Goal: Communication & Community: Answer question/provide support

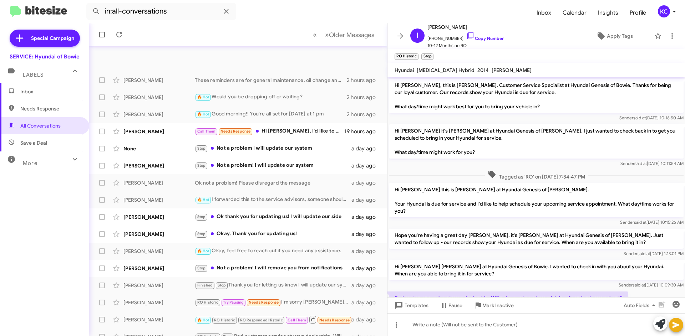
scroll to position [30, 0]
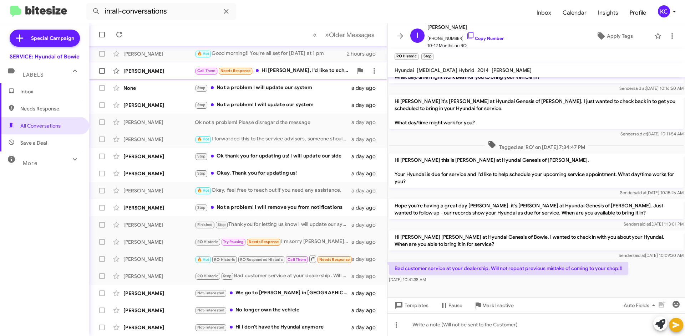
click at [307, 76] on div "Charles Barros Call Them Needs Response Hi Mia, I'd like to schedule to come in…" at bounding box center [238, 71] width 286 height 14
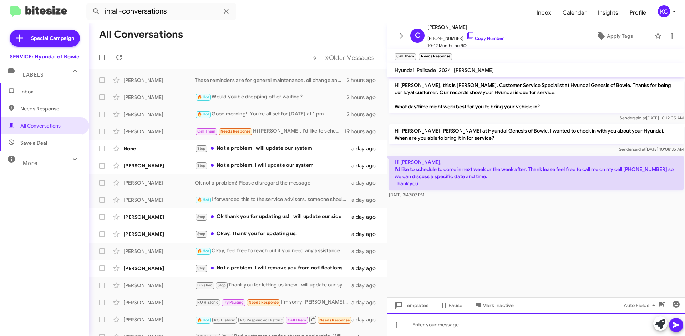
click at [456, 323] on div at bounding box center [535, 324] width 297 height 23
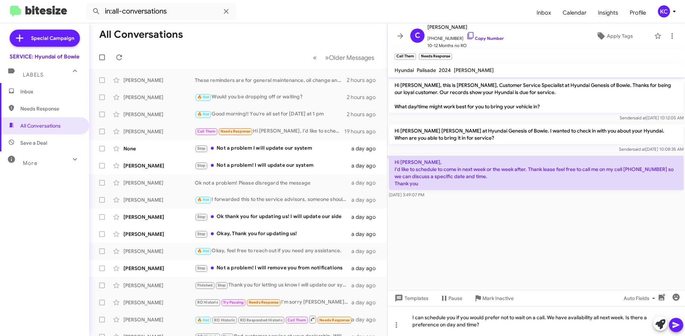
click at [669, 325] on button at bounding box center [675, 325] width 14 height 14
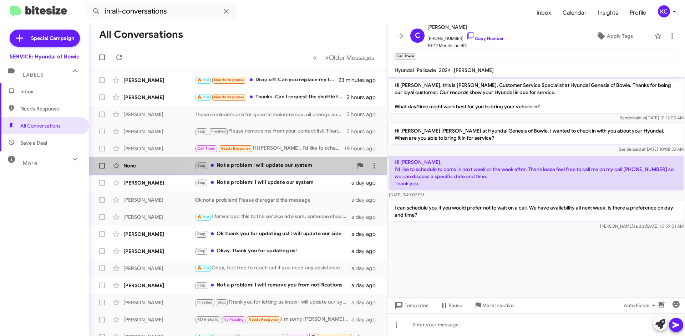
click at [303, 168] on div "Stop Not a problem I will update our system" at bounding box center [274, 166] width 158 height 8
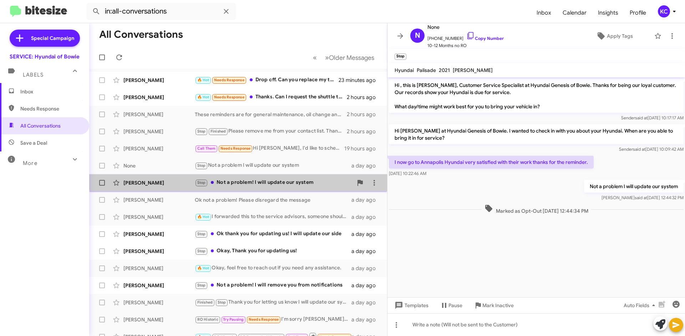
click at [302, 177] on div "Emily Tucker Stop Not a problem! I will update our system a day ago" at bounding box center [238, 183] width 286 height 14
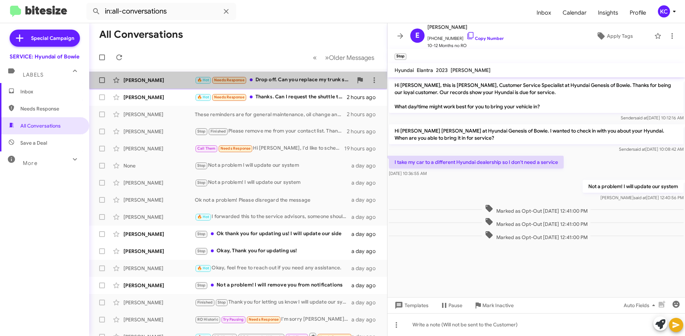
click at [287, 82] on div "🔥 Hot Needs Response Drop off. Can you replace my trunk sensor? It should be un…" at bounding box center [274, 80] width 158 height 8
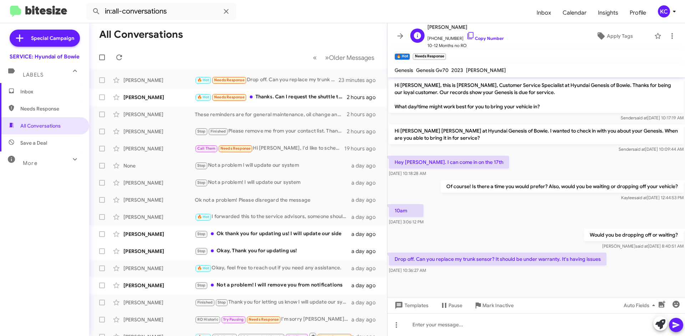
click at [457, 35] on span "+13012138149 Copy Number" at bounding box center [465, 36] width 76 height 11
click at [466, 36] on icon at bounding box center [470, 35] width 9 height 9
click at [481, 326] on div at bounding box center [535, 324] width 297 height 23
click at [680, 325] on button at bounding box center [675, 325] width 14 height 14
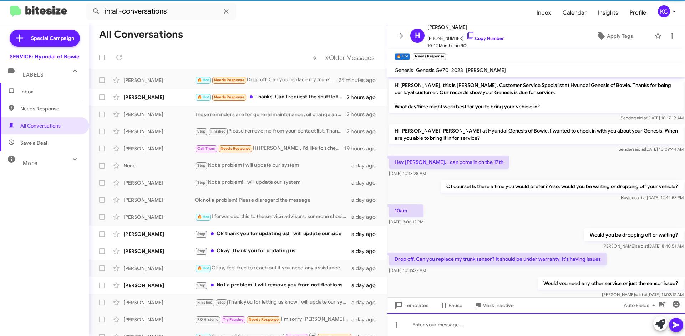
scroll to position [17, 0]
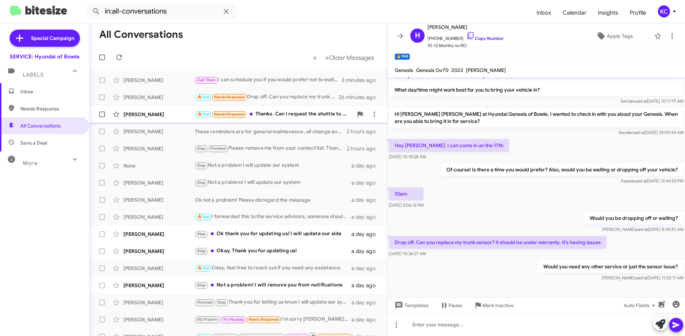
click at [266, 115] on div "🔥 Hot Needs Response Thanks. Can I request the shuttle to drop me off at 3803 D…" at bounding box center [274, 114] width 158 height 8
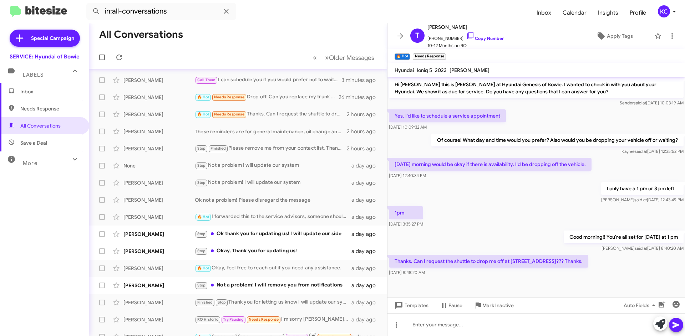
scroll to position [78, 0]
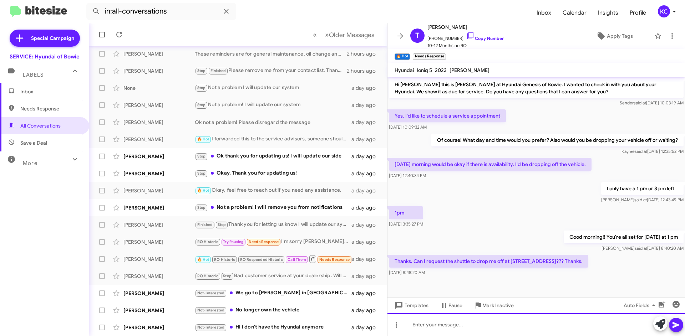
click at [456, 328] on div at bounding box center [535, 324] width 297 height 23
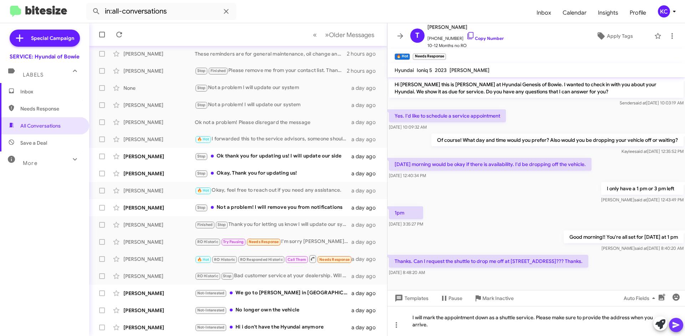
click at [676, 325] on icon at bounding box center [675, 325] width 7 height 6
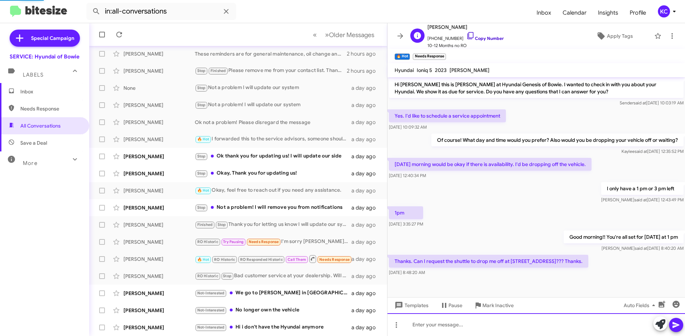
scroll to position [0, 0]
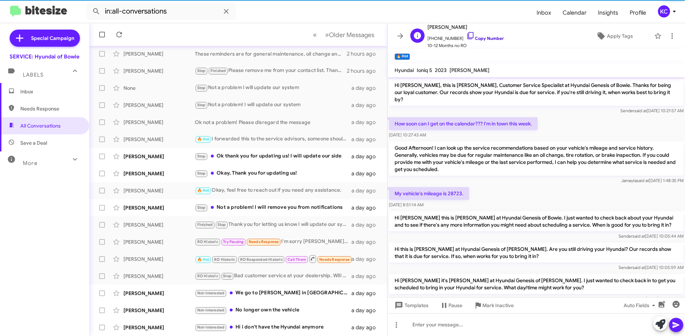
click at [466, 39] on icon at bounding box center [470, 35] width 9 height 9
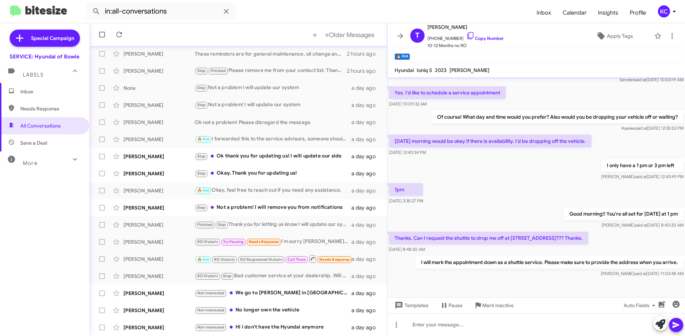
scroll to position [253, 0]
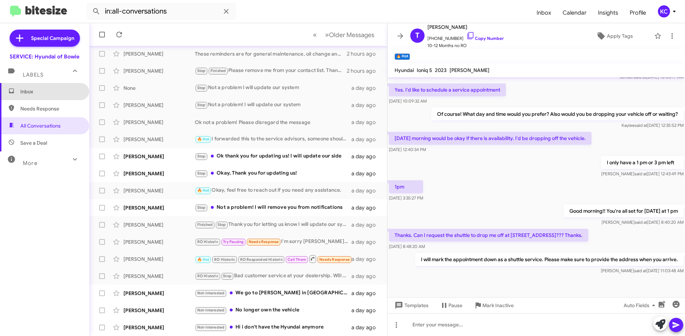
click at [48, 92] on span "Inbox" at bounding box center [50, 91] width 61 height 7
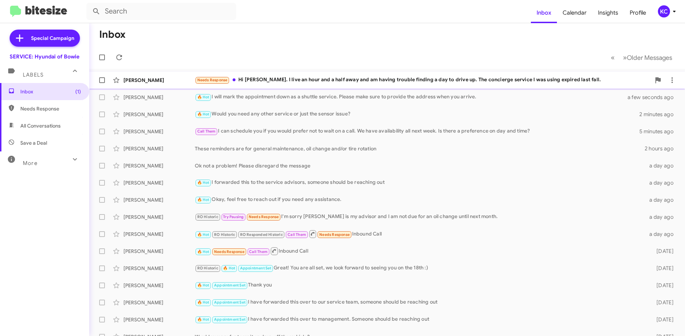
click at [262, 79] on div "Needs Response Hi Mia. I live an hour and a half away and am having trouble fin…" at bounding box center [423, 80] width 456 height 8
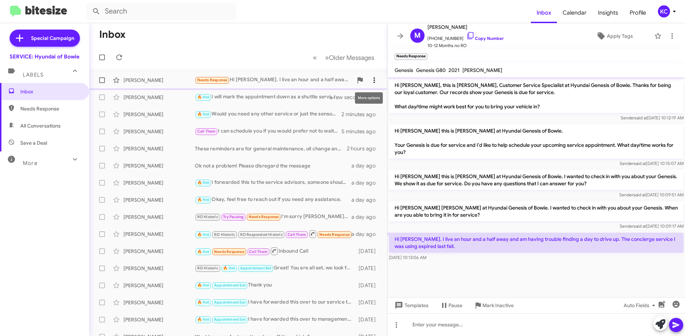
click at [370, 78] on icon at bounding box center [374, 80] width 9 height 9
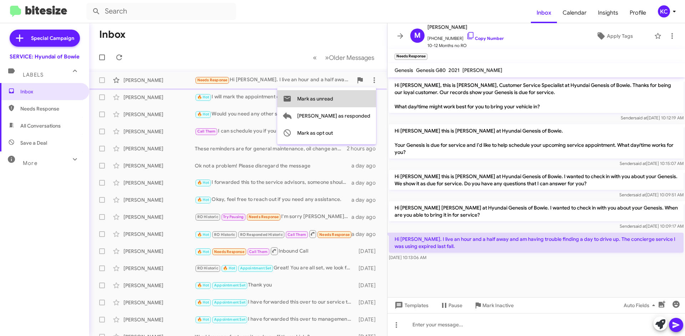
click at [370, 98] on button "Mark as unread" at bounding box center [326, 98] width 99 height 17
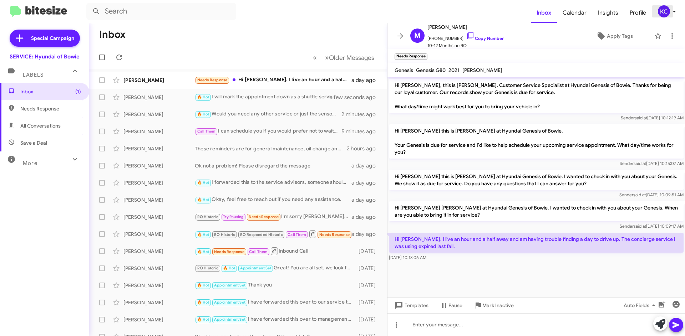
click at [663, 9] on div "KC" at bounding box center [663, 11] width 12 height 12
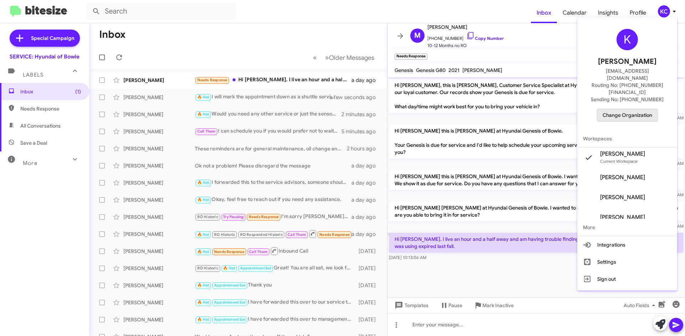
click at [619, 109] on span "Change Organization" at bounding box center [627, 115] width 50 height 12
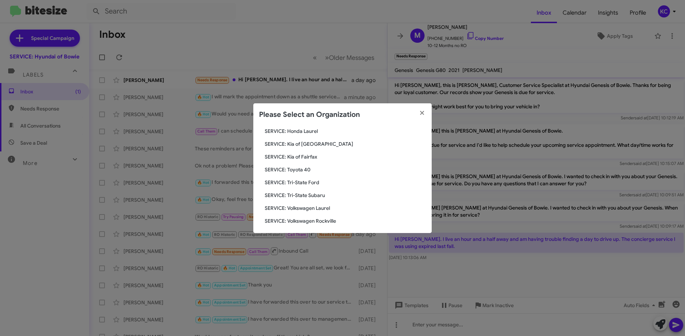
scroll to position [119, 0]
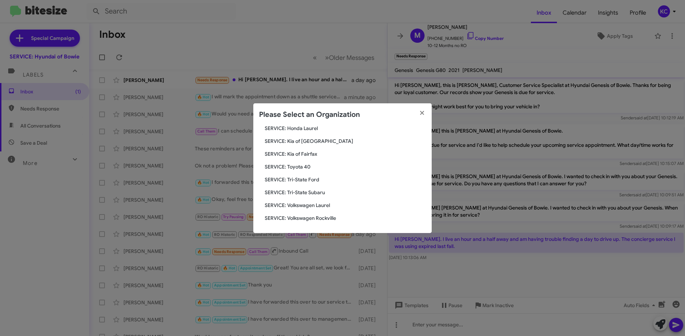
click at [305, 186] on div "Search SERVICE: Hyundai of Bowie Current Org SERVICE: CDJR Baltimore SERVICE: C…" at bounding box center [342, 179] width 178 height 107
click at [305, 189] on div "Search SERVICE: Hyundai of Bowie Current Org SERVICE: CDJR Baltimore SERVICE: C…" at bounding box center [342, 179] width 178 height 107
click at [305, 191] on span "SERVICE: Tri-State Subaru" at bounding box center [345, 192] width 161 height 7
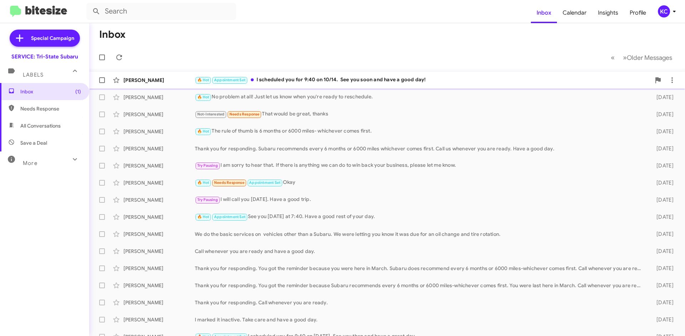
click at [393, 82] on div "🔥 Hot Appointment Set I scheduled you for 9:40 on 10/14. See you soon and have …" at bounding box center [423, 80] width 456 height 8
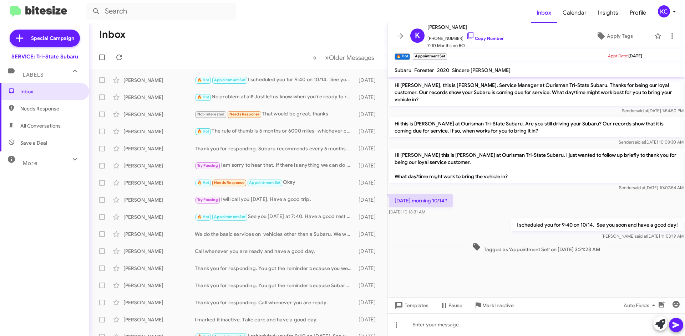
click at [666, 12] on div "KC" at bounding box center [663, 11] width 12 height 12
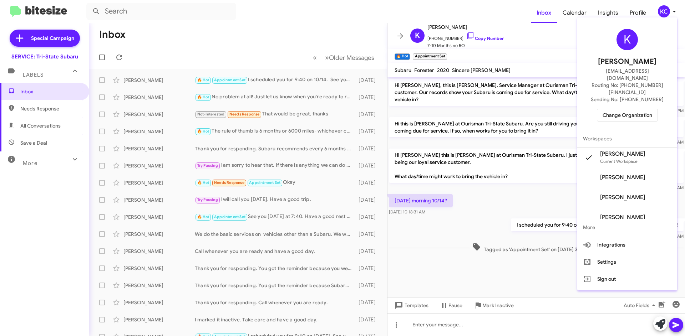
click at [632, 109] on span "Change Organization" at bounding box center [627, 115] width 50 height 12
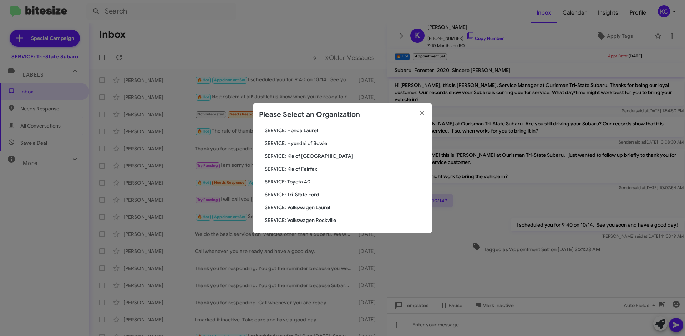
scroll to position [119, 0]
click at [310, 181] on span "SERVICE: Toyota 40" at bounding box center [345, 179] width 161 height 7
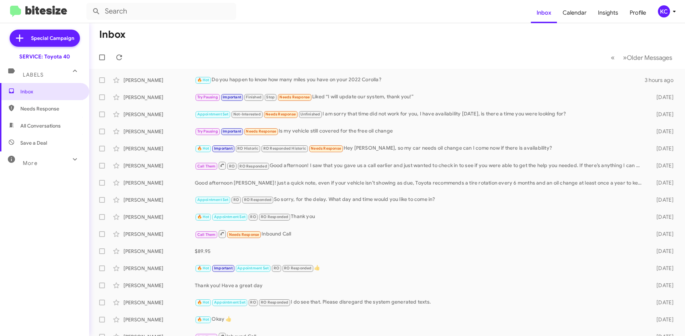
click at [657, 15] on span "KC" at bounding box center [667, 11] width 21 height 12
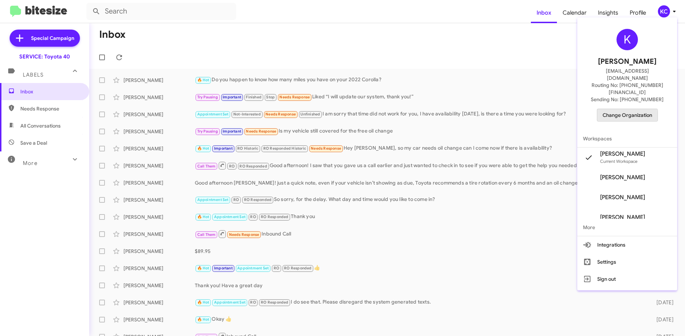
click at [626, 109] on span "Change Organization" at bounding box center [627, 115] width 50 height 12
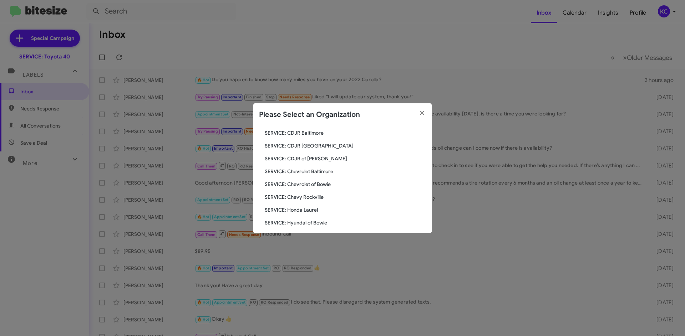
scroll to position [119, 0]
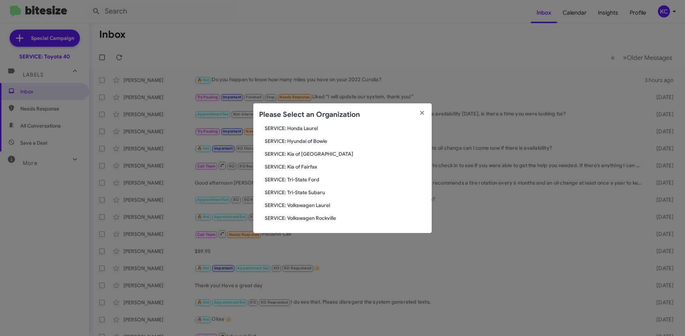
click at [317, 168] on span "SERVICE: Kia of Fairfax" at bounding box center [345, 166] width 161 height 7
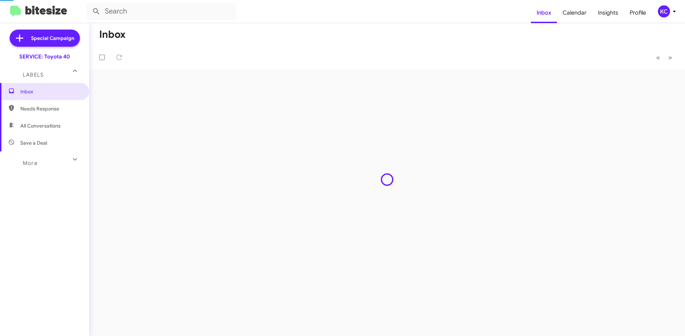
click at [307, 164] on div "Inbox « Previous » Next" at bounding box center [386, 179] width 595 height 313
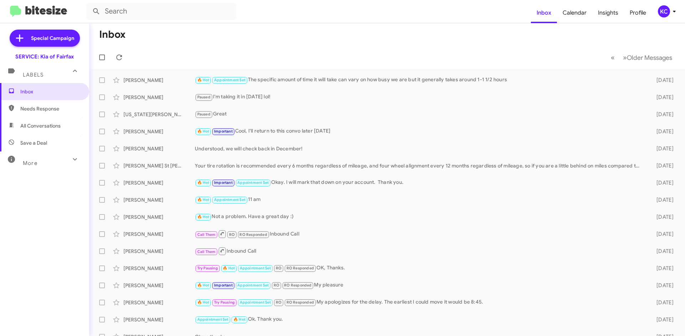
click at [666, 11] on div "KC" at bounding box center [663, 11] width 12 height 12
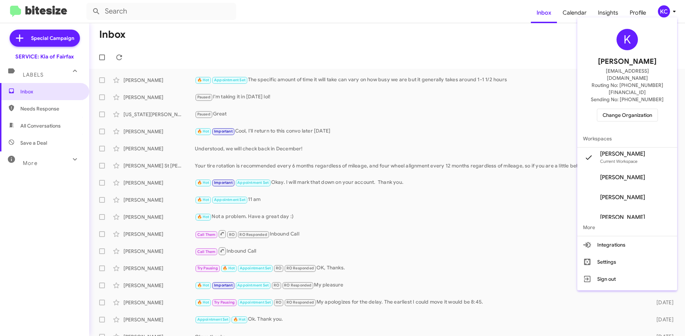
click at [636, 109] on span "Change Organization" at bounding box center [627, 115] width 50 height 12
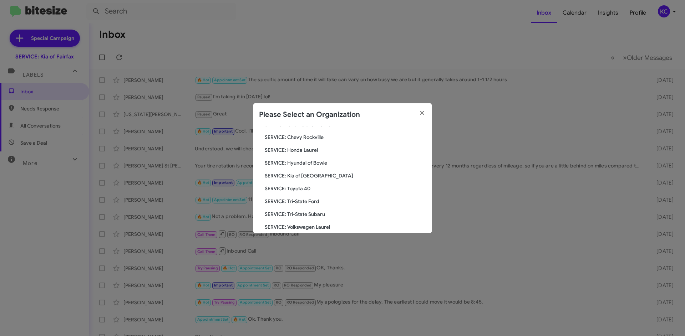
scroll to position [107, 0]
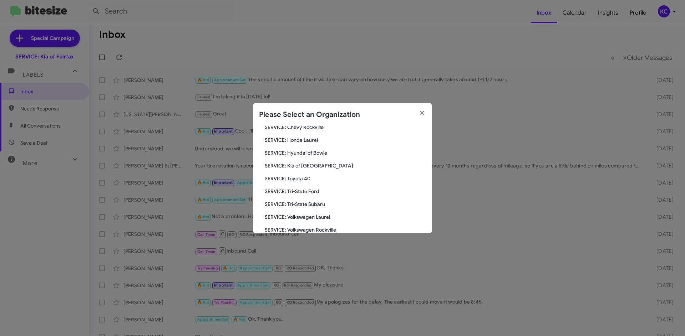
click at [309, 169] on span "SERVICE: Kia of [GEOGRAPHIC_DATA]" at bounding box center [345, 165] width 161 height 7
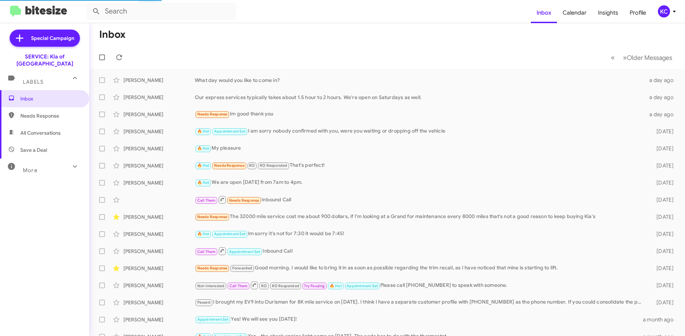
click at [663, 15] on div "KC" at bounding box center [663, 11] width 12 height 12
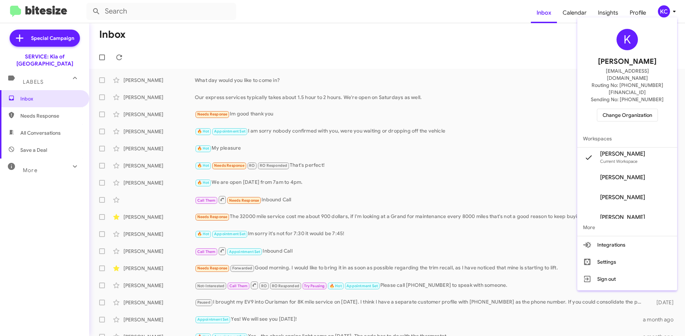
click at [625, 109] on span "Change Organization" at bounding box center [627, 115] width 50 height 12
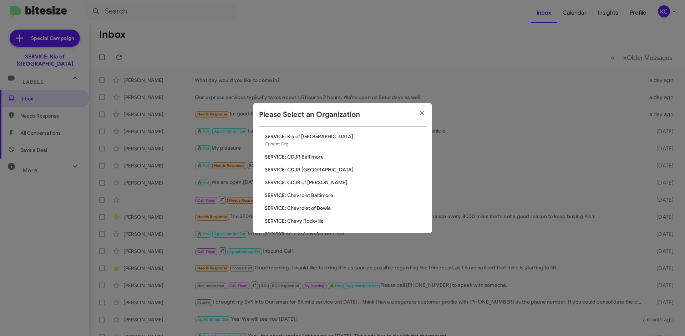
scroll to position [12, 0]
click at [316, 158] on span "SERVICE: CDJR Baltimore" at bounding box center [345, 158] width 161 height 7
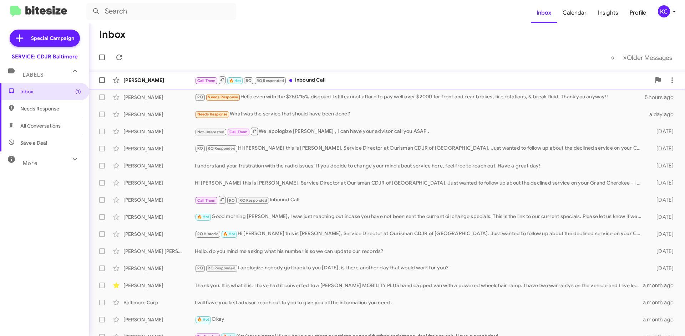
click at [408, 81] on div "Call Them 🔥 Hot RO RO Responded Inbound Call" at bounding box center [423, 80] width 456 height 9
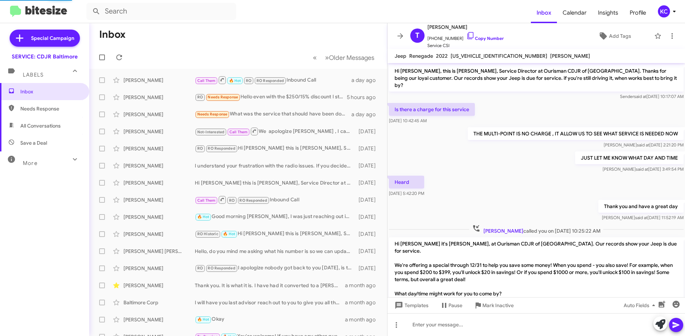
scroll to position [157, 0]
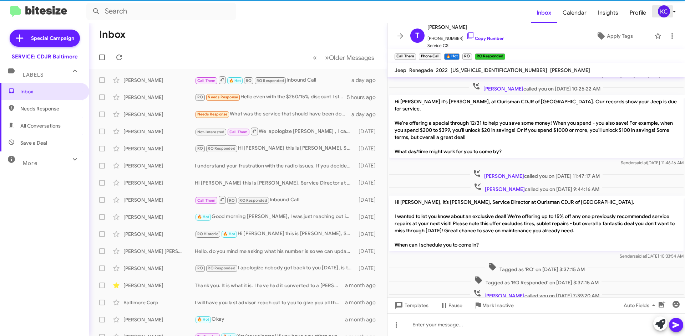
click at [667, 14] on div "KC" at bounding box center [663, 11] width 12 height 12
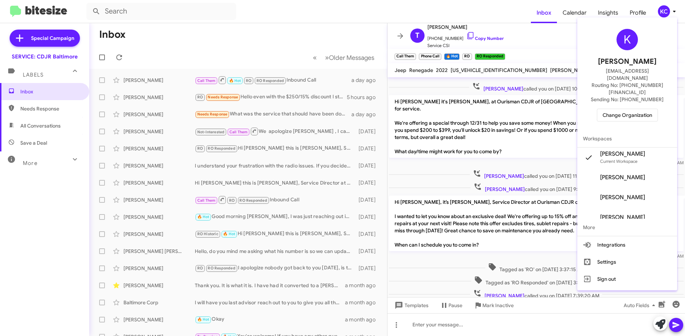
click at [624, 109] on span "Change Organization" at bounding box center [627, 115] width 50 height 12
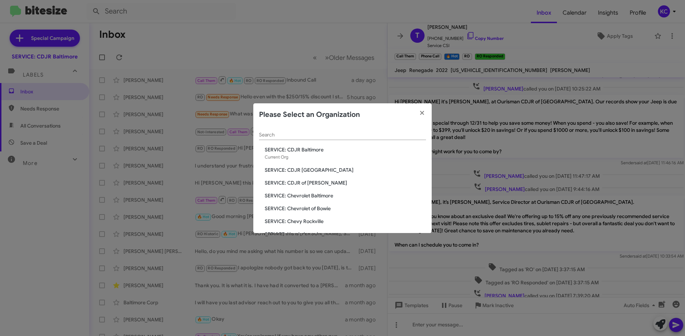
click at [302, 171] on span "SERVICE: CDJR [GEOGRAPHIC_DATA]" at bounding box center [345, 169] width 161 height 7
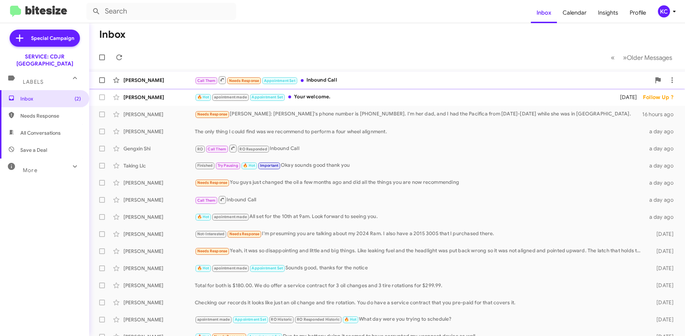
click at [323, 81] on div "Call Them Needs Response Appointment Set Inbound Call" at bounding box center [423, 80] width 456 height 9
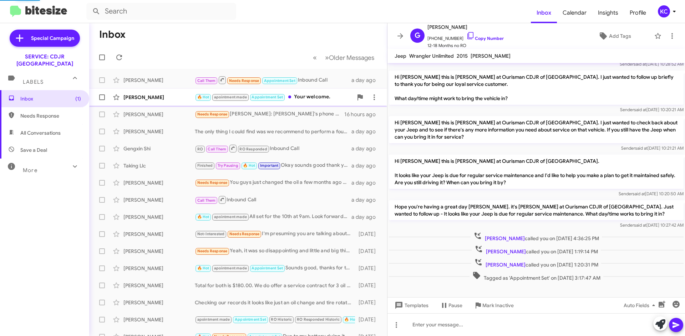
click at [317, 97] on div "🔥 Hot apointment made Appointment Set Your welcome." at bounding box center [274, 97] width 158 height 8
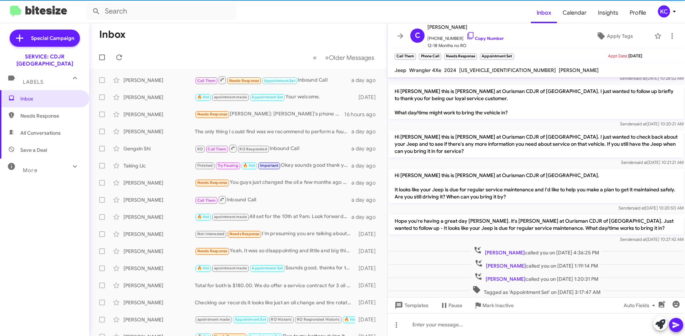
scroll to position [14, 0]
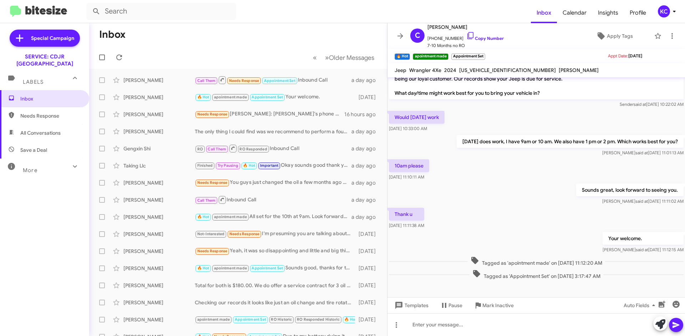
click at [667, 15] on div "KC" at bounding box center [663, 11] width 12 height 12
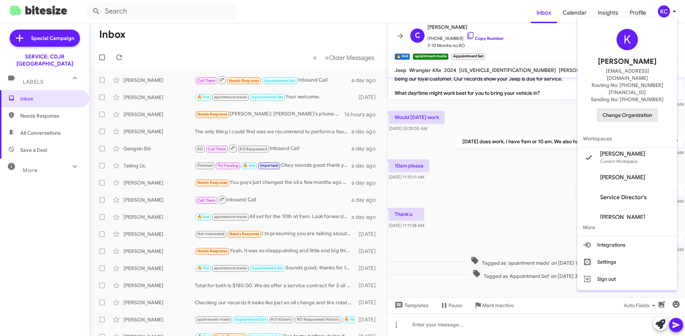
click at [614, 109] on span "Change Organization" at bounding box center [627, 115] width 50 height 12
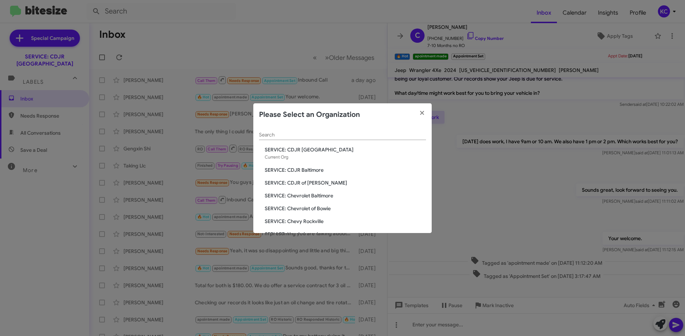
click at [313, 191] on div "Search SERVICE: CDJR Clarksville Current Org SERVICE: CDJR Baltimore SERVICE: C…" at bounding box center [342, 179] width 178 height 107
click at [312, 193] on div "Search SERVICE: CDJR Clarksville Current Org SERVICE: CDJR Baltimore SERVICE: C…" at bounding box center [342, 179] width 178 height 107
click at [312, 193] on span "SERVICE: Chevrolet Baltimore" at bounding box center [345, 195] width 161 height 7
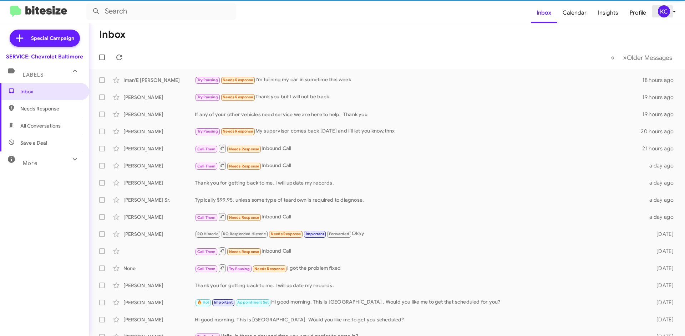
click at [661, 12] on div "KC" at bounding box center [663, 11] width 12 height 12
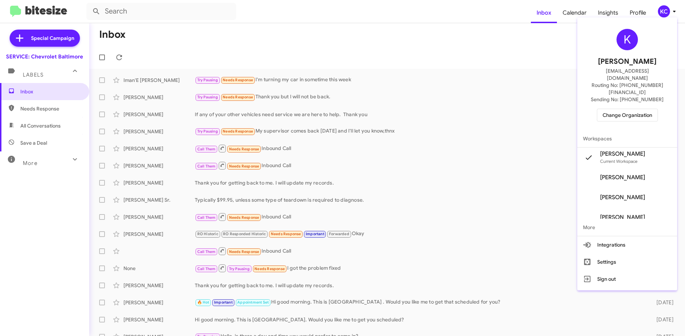
click at [614, 109] on span "Change Organization" at bounding box center [627, 115] width 50 height 12
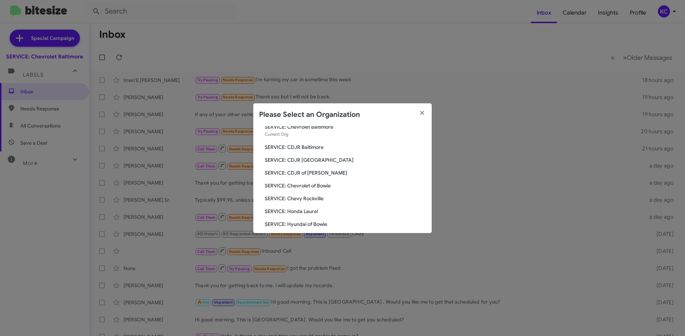
scroll to position [36, 0]
click at [306, 185] on span "SERVICE: Chevy Rockville" at bounding box center [345, 185] width 161 height 7
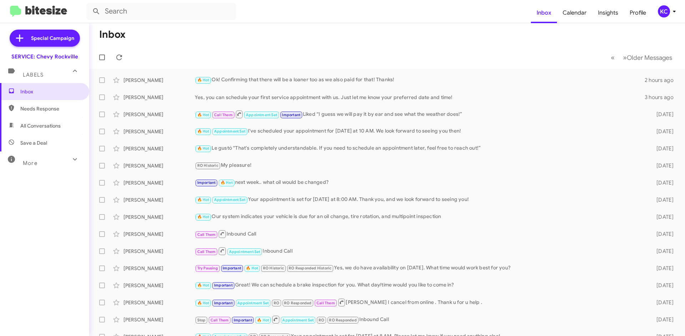
click at [657, 12] on div "KC" at bounding box center [663, 11] width 12 height 12
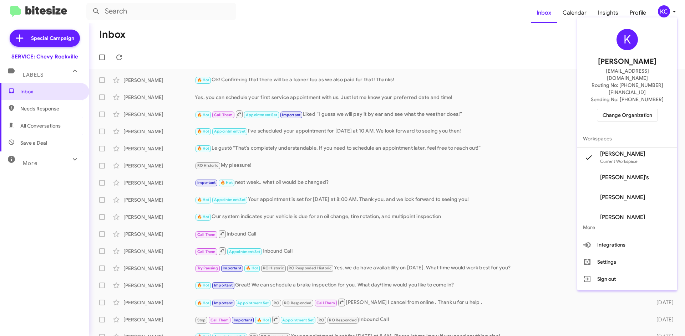
click at [646, 94] on div "K [PERSON_NAME] [EMAIL_ADDRESS][DOMAIN_NAME] Routing No: [PHONE_NUMBER][FINANCI…" at bounding box center [627, 75] width 100 height 110
click at [642, 109] on span "Change Organization" at bounding box center [627, 115] width 50 height 12
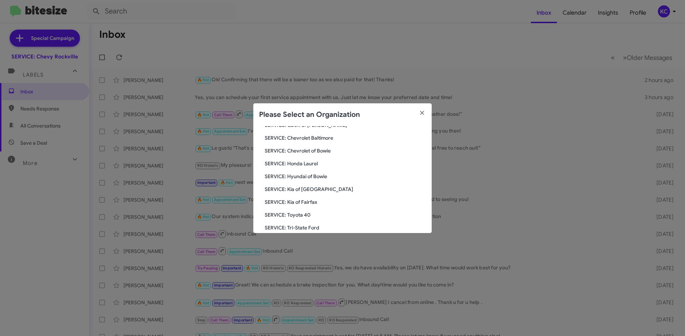
scroll to position [71, 0]
click at [314, 176] on span "SERVICE: Hyundai of Bowie" at bounding box center [345, 175] width 161 height 7
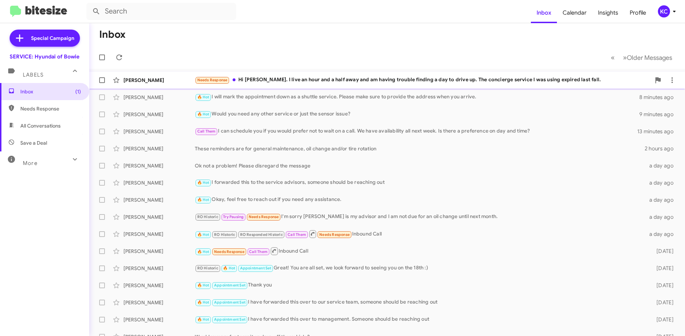
click at [452, 77] on div "Needs Response Hi [PERSON_NAME]. I live an hour and a half away and am having t…" at bounding box center [423, 80] width 456 height 8
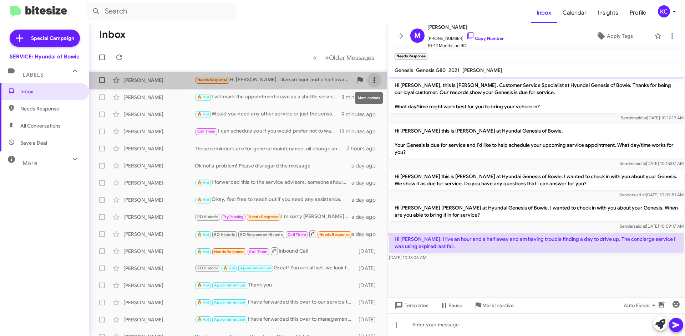
click at [370, 77] on icon at bounding box center [374, 80] width 9 height 9
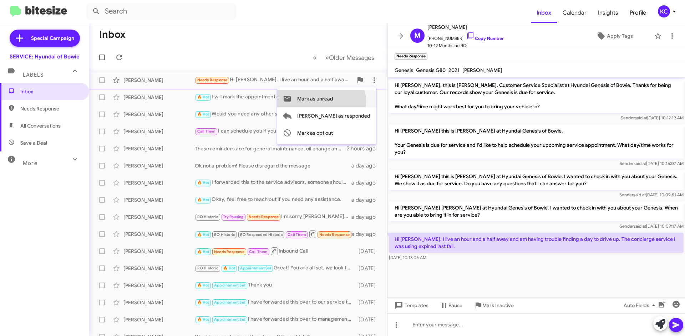
click at [333, 102] on span "Mark as unread" at bounding box center [315, 98] width 36 height 17
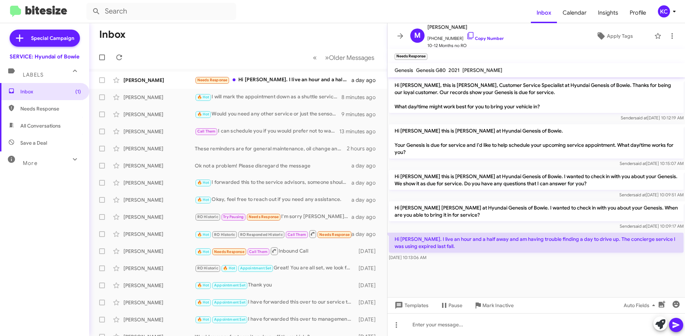
click at [275, 32] on mat-toolbar-row "Inbox" at bounding box center [238, 34] width 298 height 23
click at [399, 36] on icon at bounding box center [400, 35] width 6 height 5
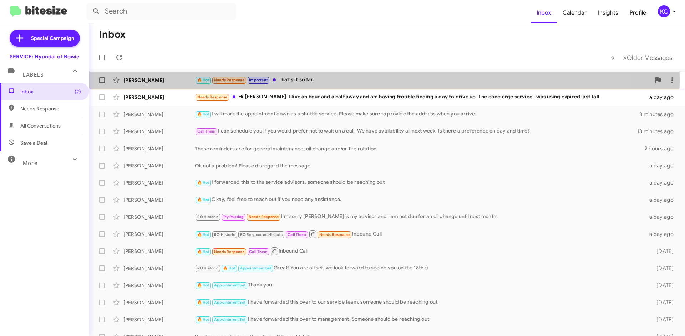
click at [292, 80] on div "🔥 Hot Needs Response Important That's it so far." at bounding box center [423, 80] width 456 height 8
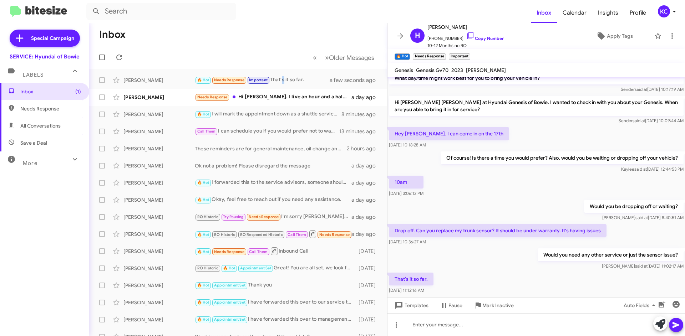
scroll to position [43, 0]
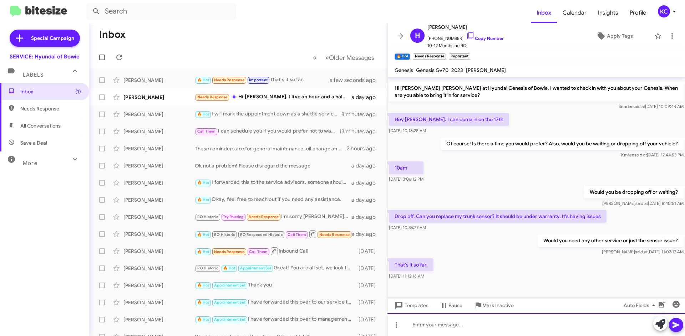
click at [452, 333] on div at bounding box center [535, 324] width 297 height 23
click at [677, 326] on icon at bounding box center [675, 325] width 7 height 6
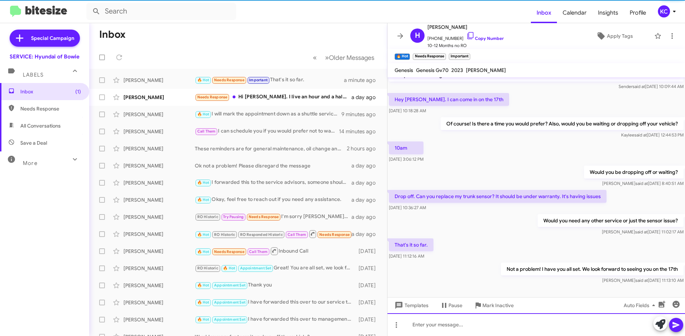
scroll to position [69, 0]
